Goal: Browse casually: Explore the website without a specific task or goal

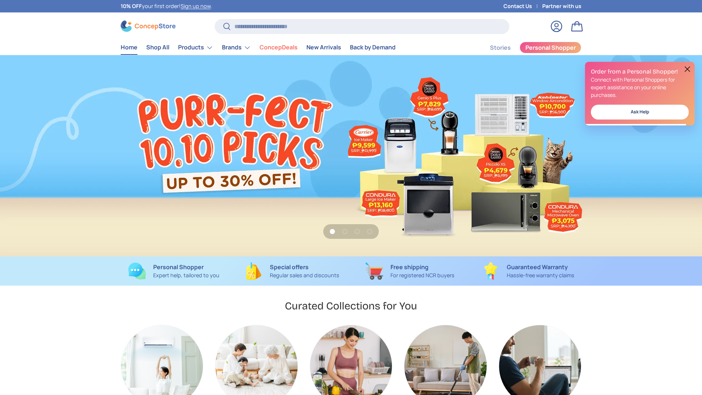
scroll to position [0, 702]
